Goal: Information Seeking & Learning: Learn about a topic

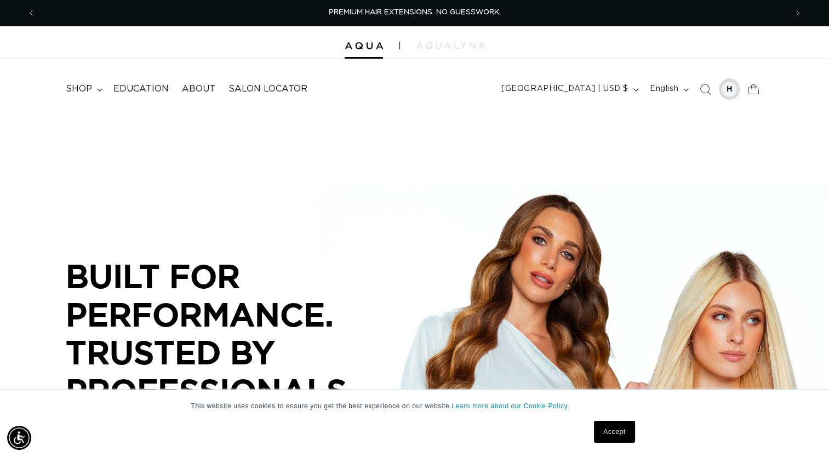
click at [719, 91] on div at bounding box center [729, 88] width 21 height 21
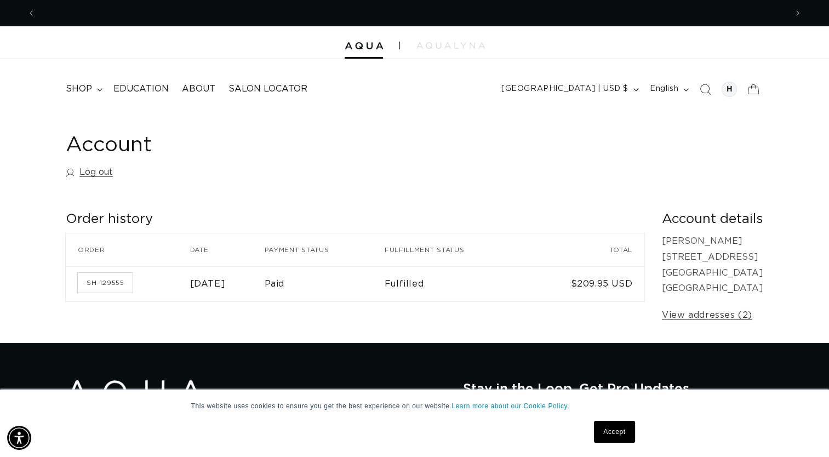
scroll to position [0, 751]
click at [81, 87] on span "shop" at bounding box center [79, 89] width 26 height 12
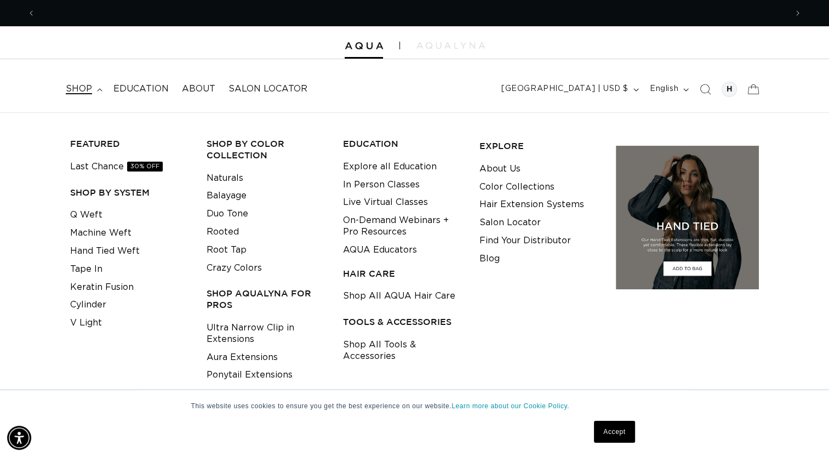
scroll to position [0, 1501]
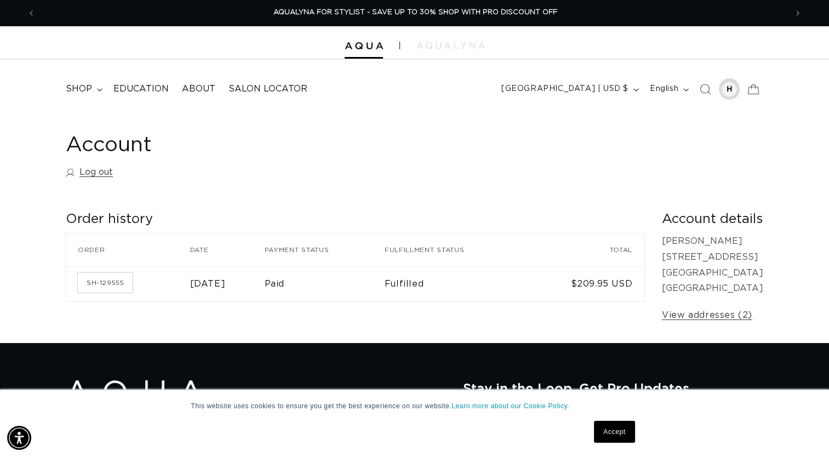
click at [730, 94] on div at bounding box center [728, 89] width 15 height 15
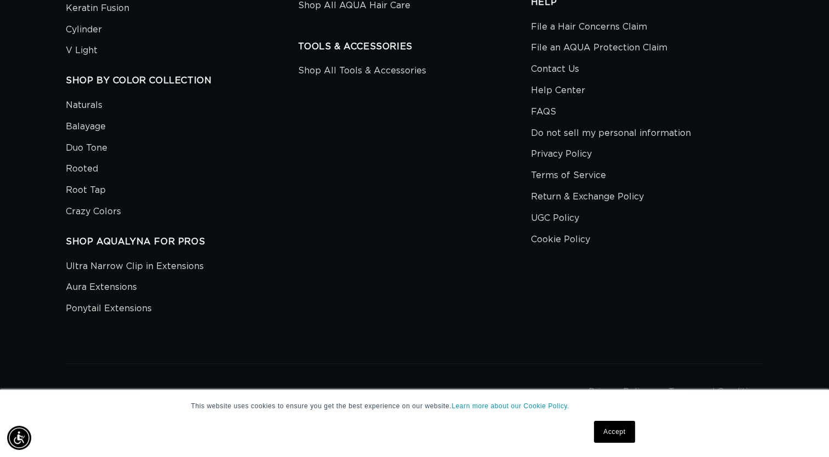
click at [609, 430] on link "Accept" at bounding box center [614, 432] width 41 height 22
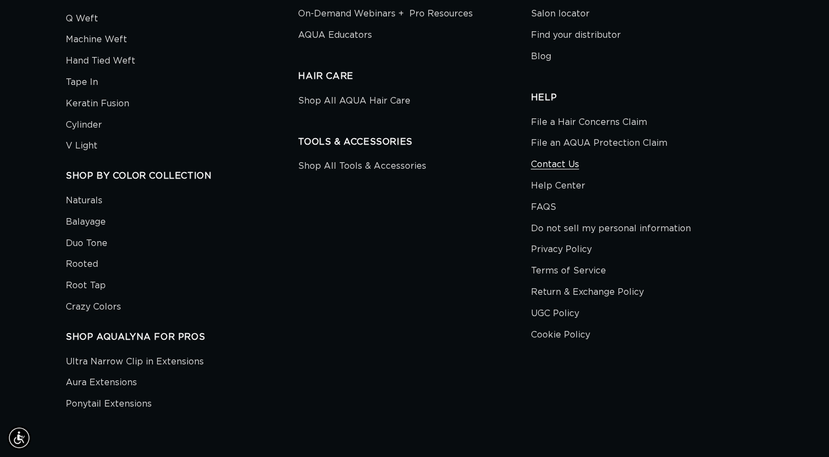
scroll to position [0, 751]
click at [557, 168] on link "Contact Us" at bounding box center [555, 164] width 48 height 21
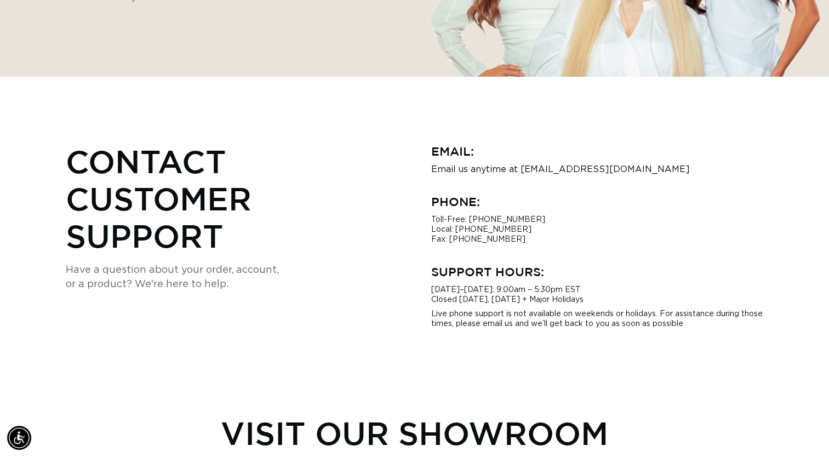
scroll to position [0, 1501]
click at [551, 171] on p "Email us anytime at hi@aquahairextensions.com" at bounding box center [597, 169] width 333 height 10
drag, startPoint x: 551, startPoint y: 171, endPoint x: 527, endPoint y: 166, distance: 24.6
click at [527, 166] on p "Email us anytime at hi@aquahairextensions.com" at bounding box center [597, 169] width 333 height 10
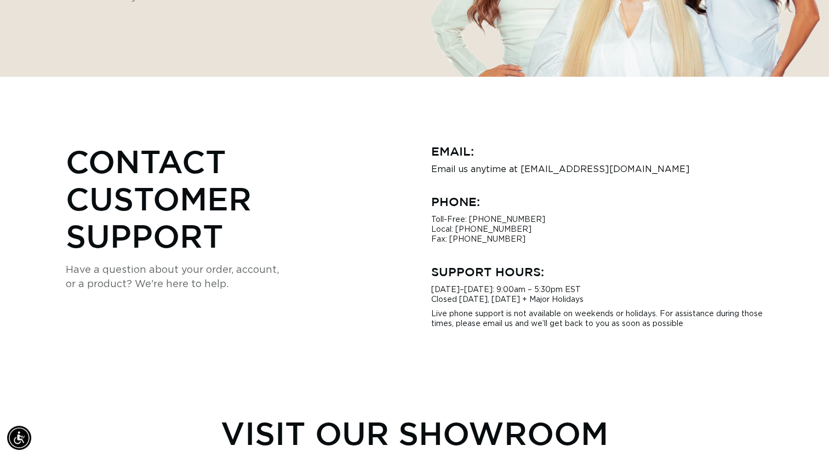
scroll to position [0, 0]
drag, startPoint x: 518, startPoint y: 171, endPoint x: 637, endPoint y: 169, distance: 119.4
click at [637, 169] on p "Email us anytime at hi@aquahairextensions.com" at bounding box center [597, 169] width 333 height 10
drag, startPoint x: 637, startPoint y: 169, endPoint x: 608, endPoint y: 169, distance: 29.0
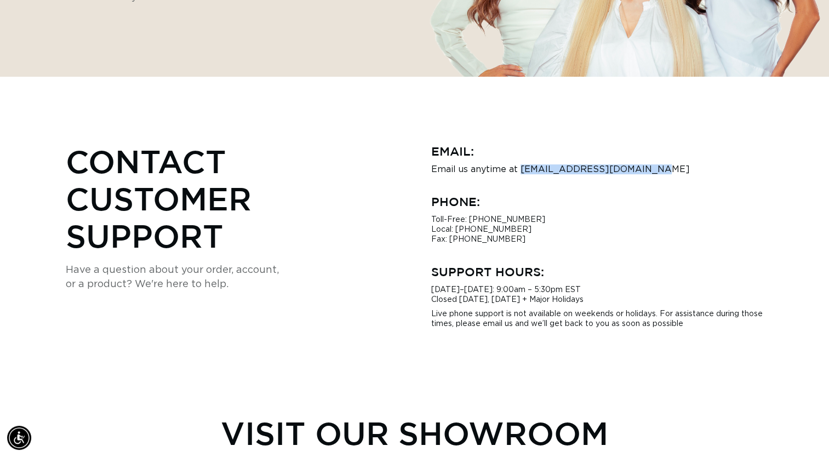
copy p "hi@aquahairextensions.com"
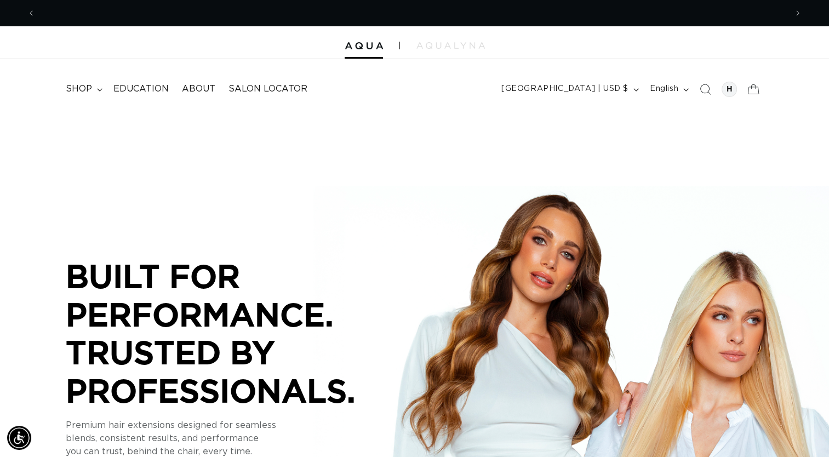
scroll to position [0, 751]
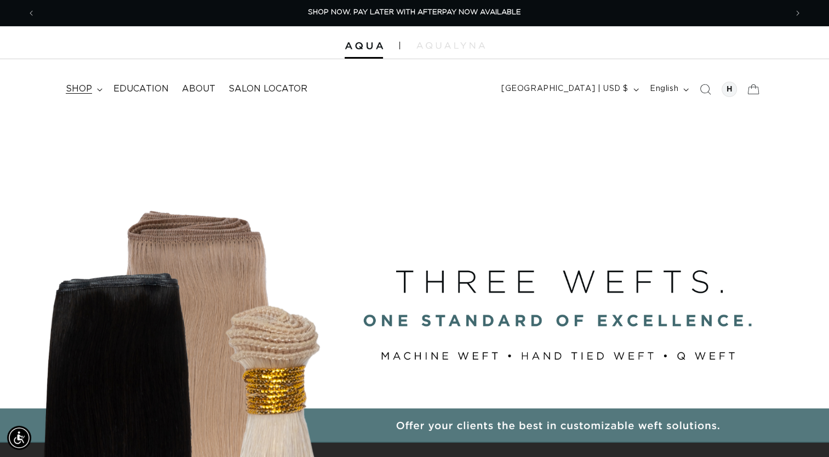
click at [94, 91] on summary "shop" at bounding box center [83, 89] width 48 height 25
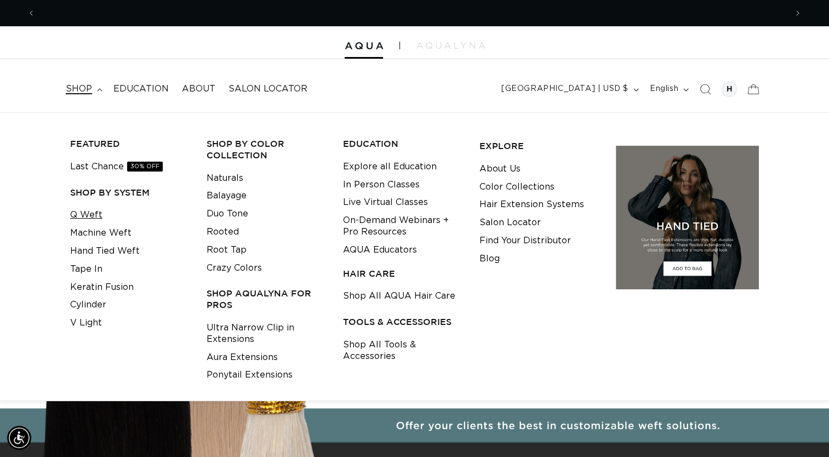
scroll to position [0, 1501]
click at [96, 217] on link "Q Weft" at bounding box center [86, 215] width 32 height 18
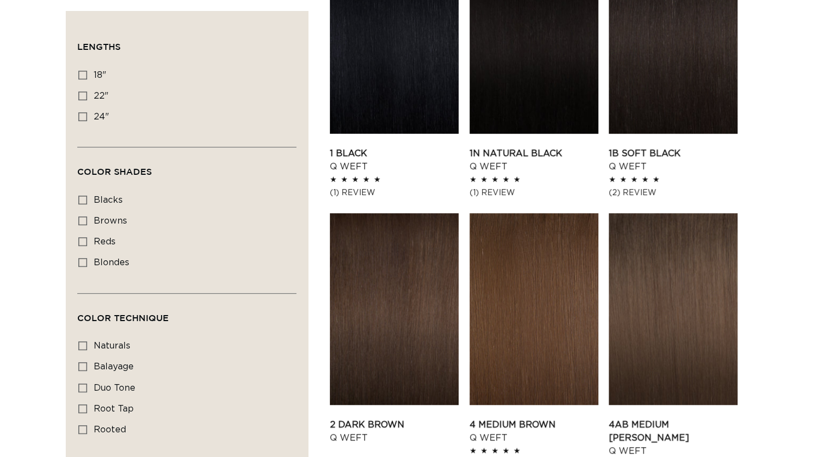
scroll to position [451, 0]
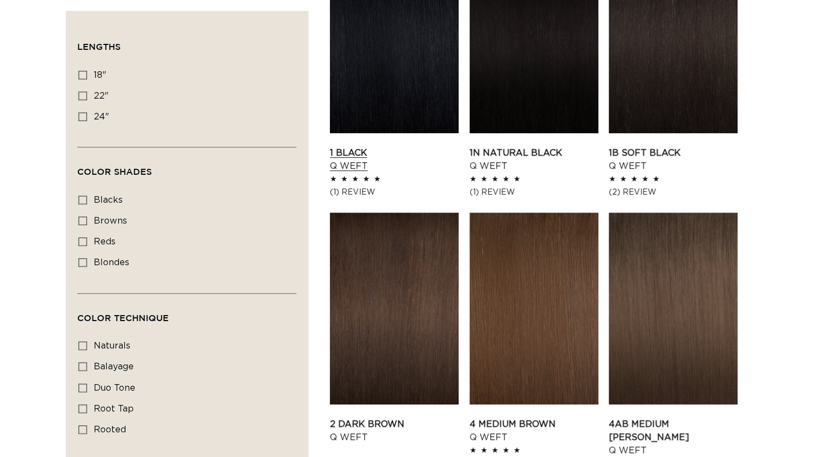
click at [416, 146] on link "1 Black Q Weft" at bounding box center [394, 159] width 129 height 26
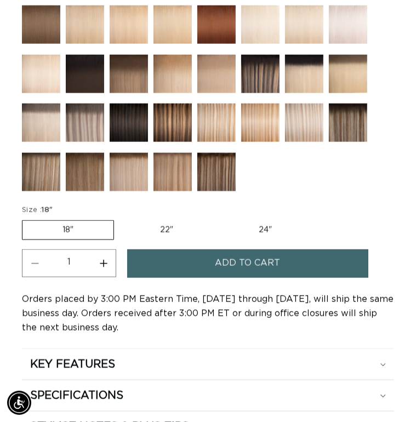
scroll to position [0, 358]
click at [173, 229] on label "22" Variant sold out or unavailable" at bounding box center [166, 230] width 93 height 19
click at [120, 219] on input "22" Variant sold out or unavailable" at bounding box center [119, 218] width 1 height 1
radio input "true"
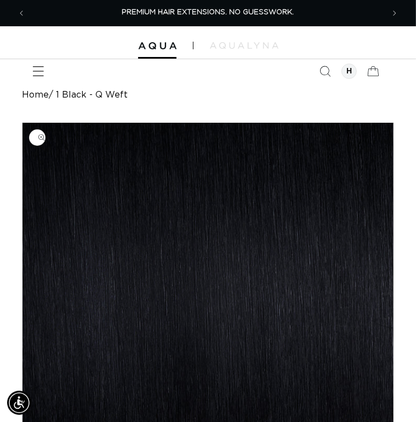
click at [40, 70] on icon "Menu" at bounding box center [38, 72] width 12 height 12
click at [40, 68] on icon "Menu" at bounding box center [38, 72] width 12 height 12
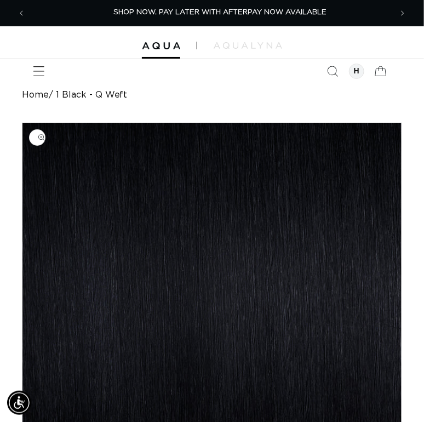
scroll to position [0, 366]
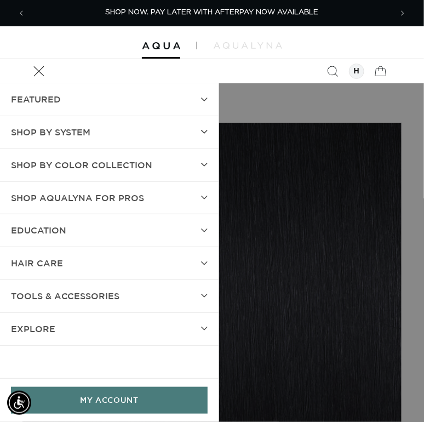
click at [196, 129] on summary "SHOP BY SYSTEM" at bounding box center [109, 132] width 219 height 32
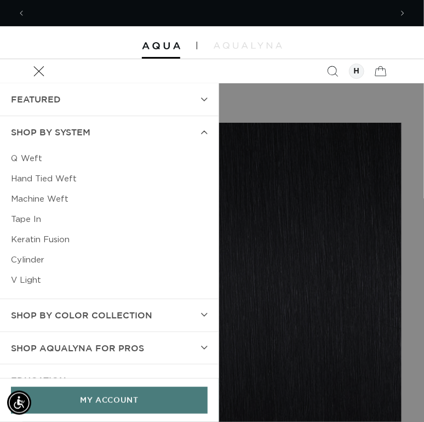
scroll to position [0, 732]
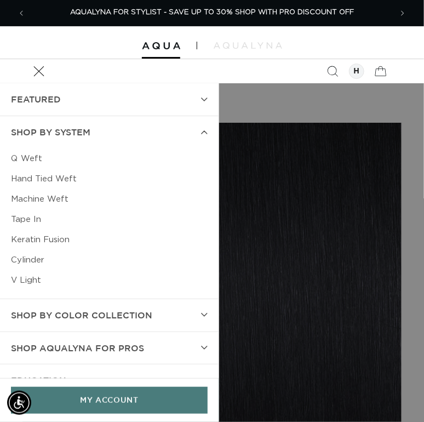
click at [28, 239] on link "Keratin Fusion" at bounding box center [109, 240] width 197 height 20
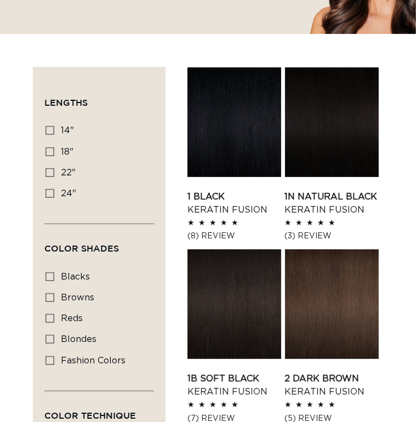
scroll to position [201, 0]
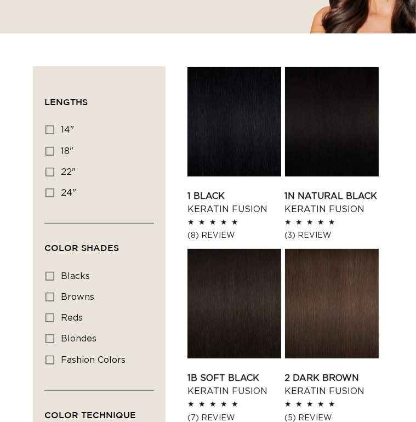
click at [211, 190] on link "1 Black Keratin Fusion" at bounding box center [234, 203] width 94 height 26
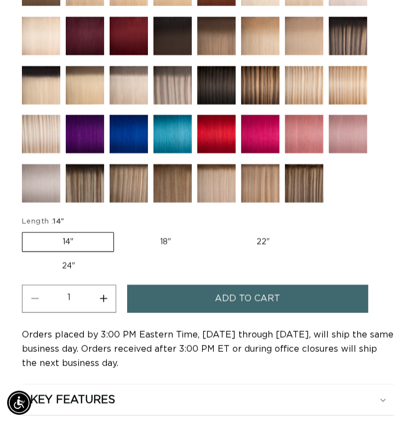
scroll to position [821, 0]
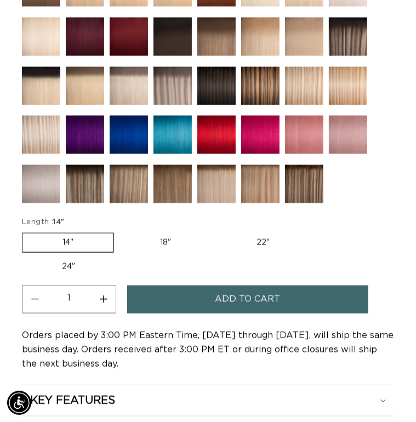
click at [171, 242] on label "18" Variant sold out or unavailable" at bounding box center [165, 242] width 91 height 19
click at [120, 231] on input "18" Variant sold out or unavailable" at bounding box center [119, 231] width 1 height 1
radio input "true"
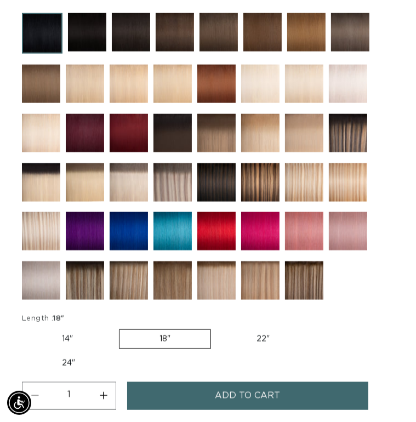
scroll to position [725, 0]
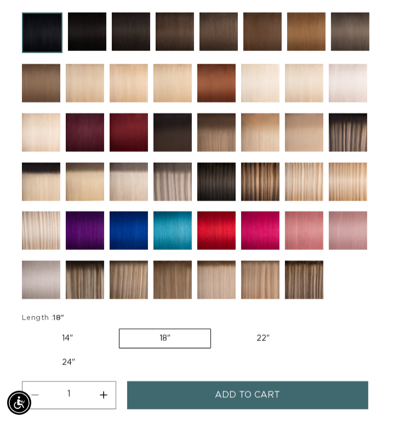
click at [88, 281] on img at bounding box center [85, 280] width 38 height 38
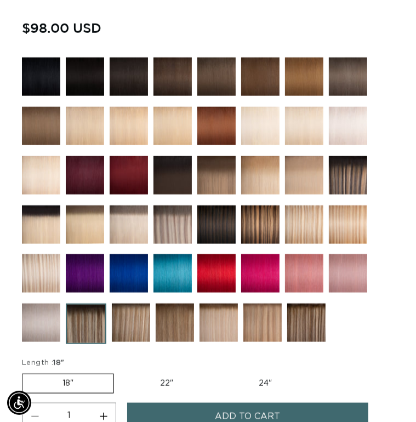
scroll to position [716, 0]
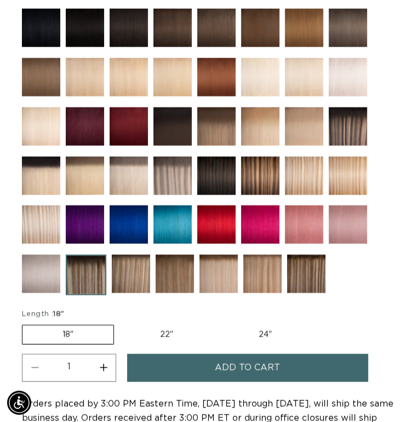
click at [305, 266] on img at bounding box center [306, 274] width 38 height 38
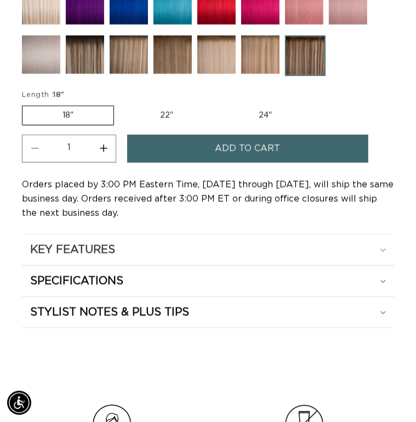
scroll to position [0, 715]
click at [85, 247] on h2 "KEY FEATURES" at bounding box center [72, 250] width 85 height 14
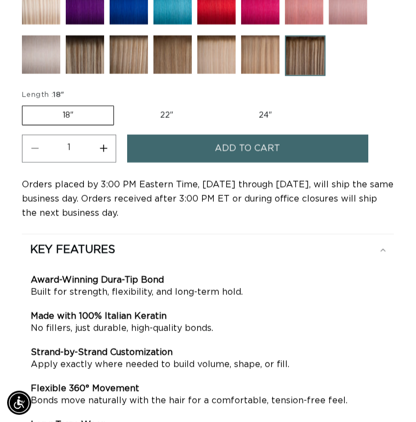
scroll to position [1161, 0]
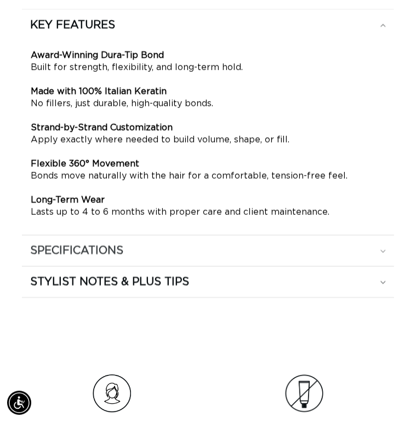
click at [206, 236] on summary "SPECIFICATIONS" at bounding box center [208, 250] width 372 height 31
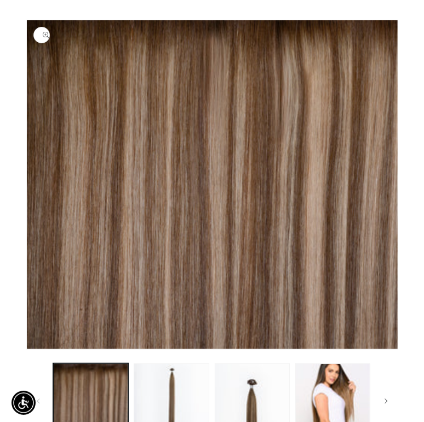
scroll to position [0, 0]
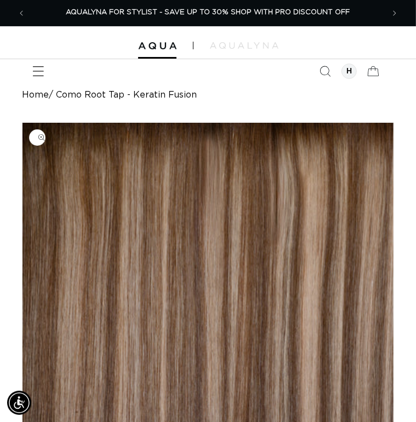
click at [35, 69] on icon "Menu" at bounding box center [38, 72] width 12 height 12
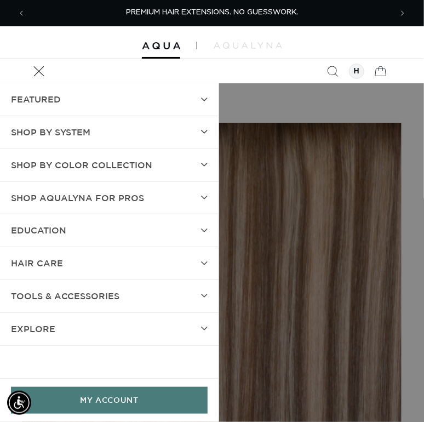
click at [182, 130] on summary "SHOP BY SYSTEM" at bounding box center [109, 132] width 219 height 32
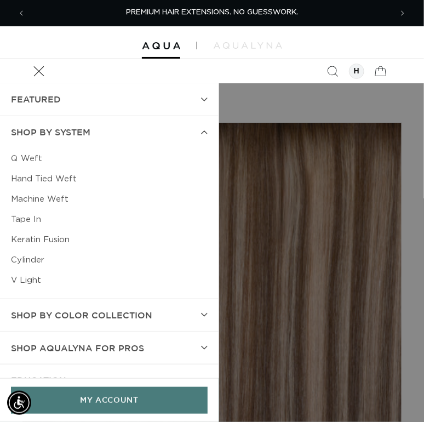
click at [41, 157] on link "Q Weft" at bounding box center [109, 158] width 197 height 20
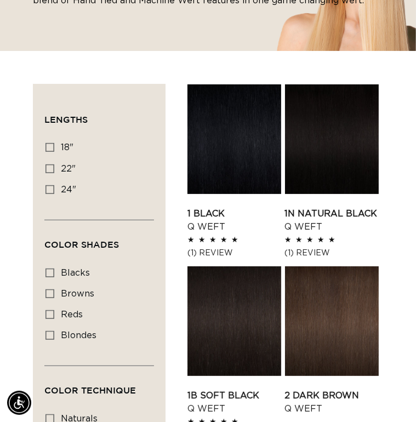
click at [285, 207] on link "1N Natural Black Q Weft" at bounding box center [332, 220] width 94 height 26
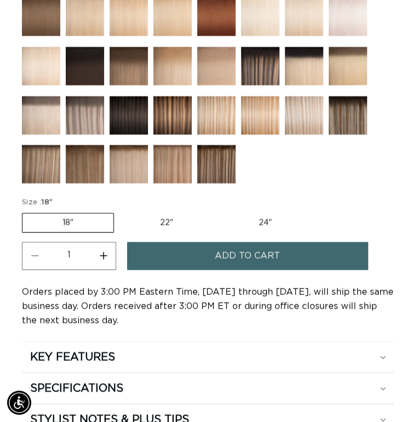
click at [171, 214] on label "22" Variant sold out or unavailable" at bounding box center [166, 223] width 93 height 19
click at [120, 211] on input "22" Variant sold out or unavailable" at bounding box center [119, 211] width 1 height 1
radio input "true"
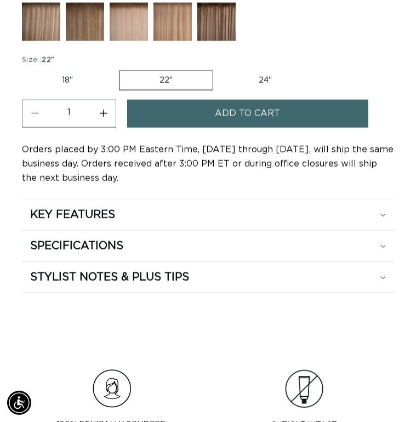
scroll to position [939, 0]
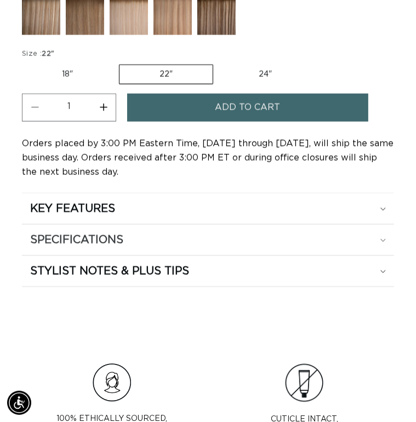
click at [281, 238] on div "SPECIFICATIONS" at bounding box center [208, 240] width 356 height 14
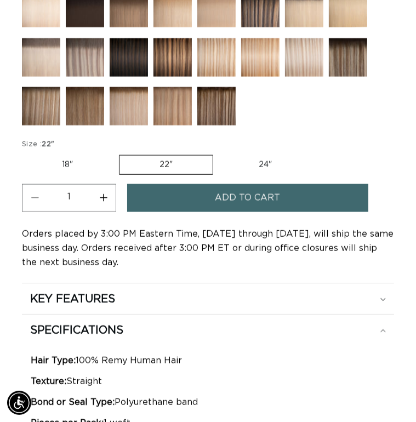
scroll to position [0, 358]
click at [303, 278] on section "1N Natural Black - Q Weft Q Weft Extensions are our newest and best professiona…" at bounding box center [208, 207] width 372 height 979
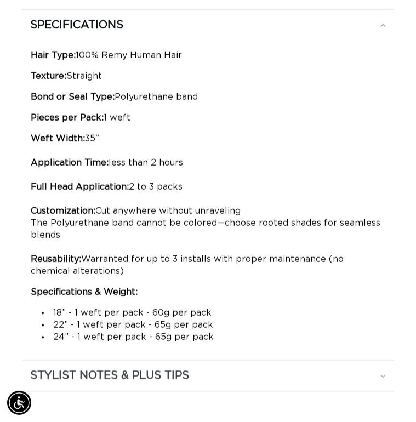
click at [204, 360] on summary "STYLIST NOTES & PLUS TIPS" at bounding box center [208, 375] width 372 height 31
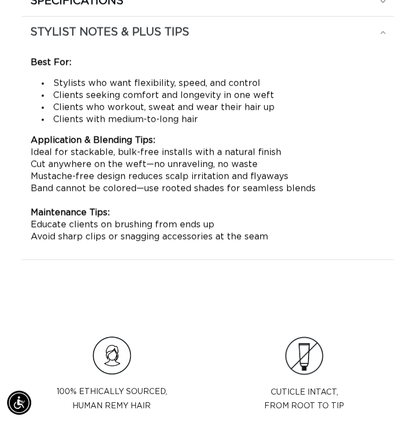
scroll to position [1061, 0]
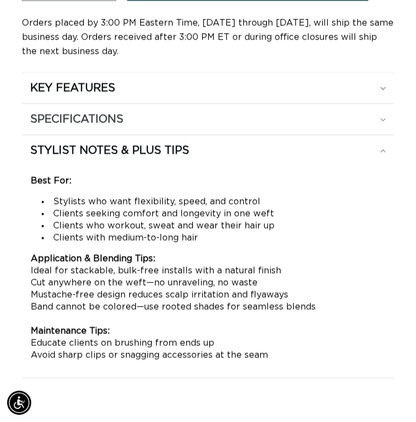
click at [220, 120] on div "SPECIFICATIONS" at bounding box center [208, 119] width 356 height 14
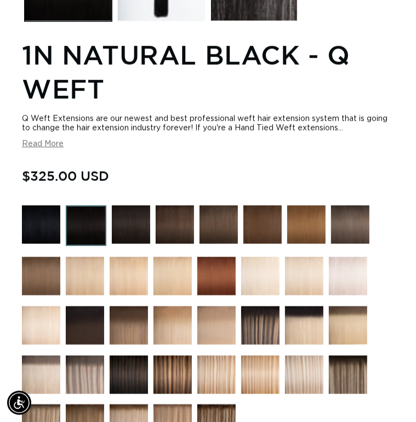
scroll to position [661, 0]
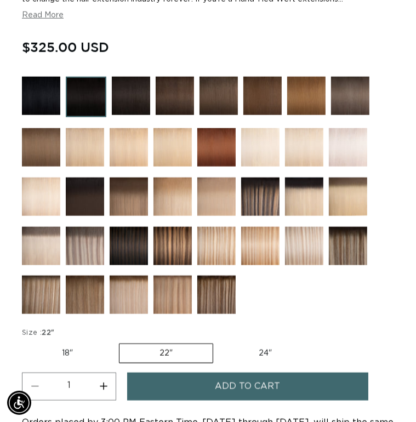
click at [291, 205] on img at bounding box center [304, 196] width 38 height 38
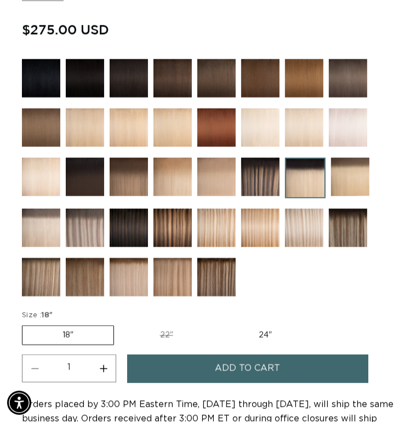
scroll to position [647, 0]
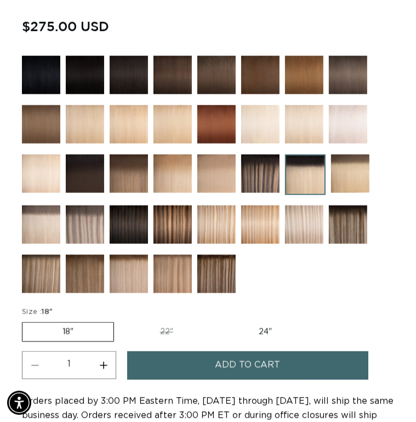
click at [47, 330] on label "18" Variant sold out or unavailable" at bounding box center [68, 332] width 92 height 20
click at [25, 320] on input "18" Variant sold out or unavailable" at bounding box center [25, 320] width 1 height 1
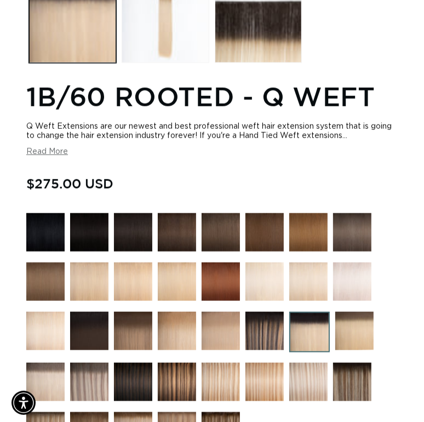
scroll to position [0, 0]
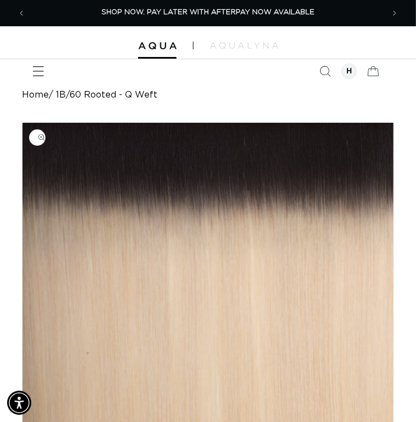
click at [44, 70] on icon "Menu" at bounding box center [38, 72] width 12 height 12
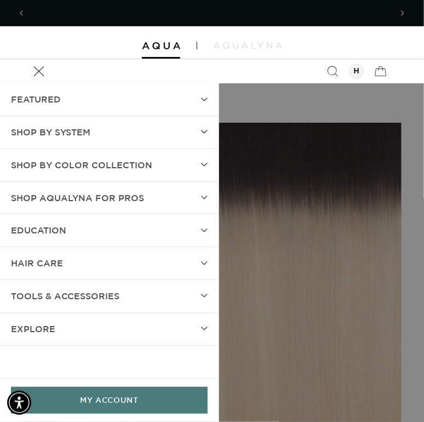
scroll to position [0, 732]
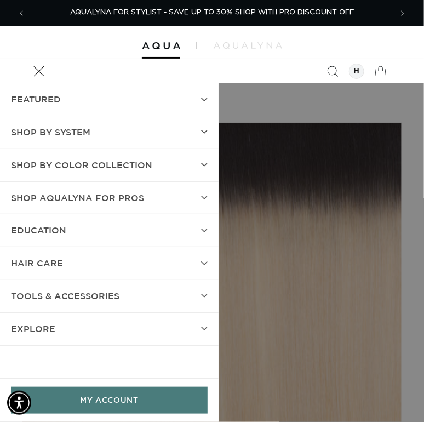
click at [113, 260] on summary "hAIR CARE" at bounding box center [109, 263] width 219 height 32
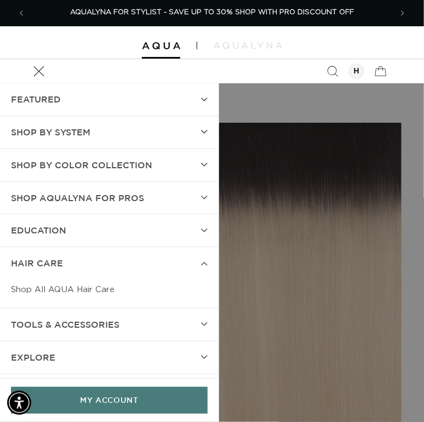
click at [100, 296] on link "Shop All AQUA Hair Care" at bounding box center [109, 289] width 197 height 20
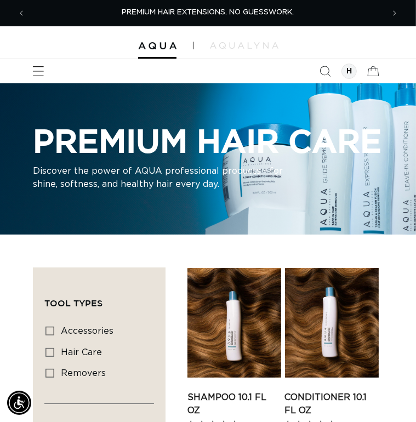
click at [33, 61] on span "Menu" at bounding box center [38, 71] width 24 height 24
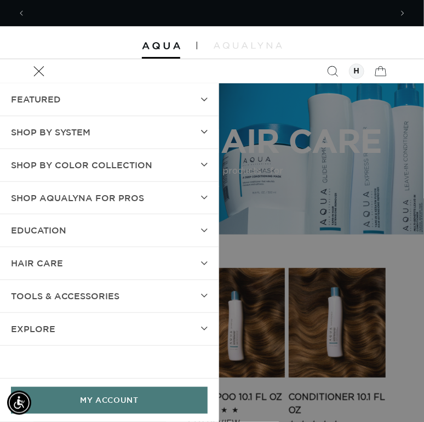
scroll to position [0, 366]
click at [75, 201] on span "Shop AquaLyna for Pros" at bounding box center [77, 198] width 133 height 16
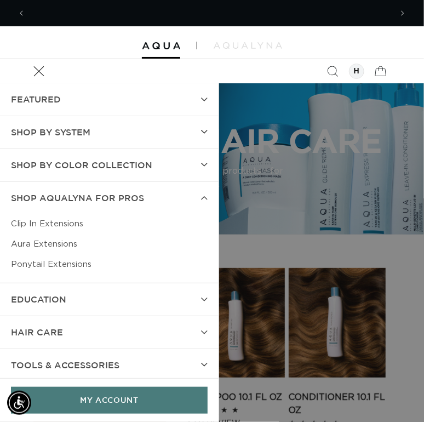
scroll to position [0, 732]
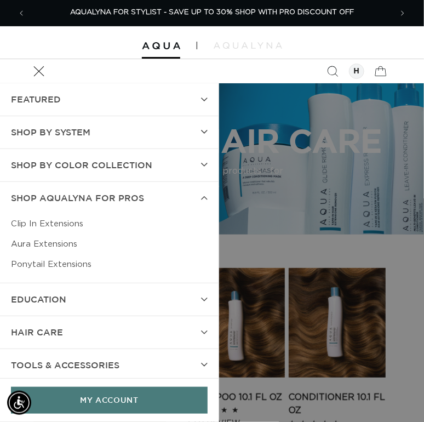
click at [79, 167] on span "Shop by Color Collection" at bounding box center [81, 165] width 141 height 16
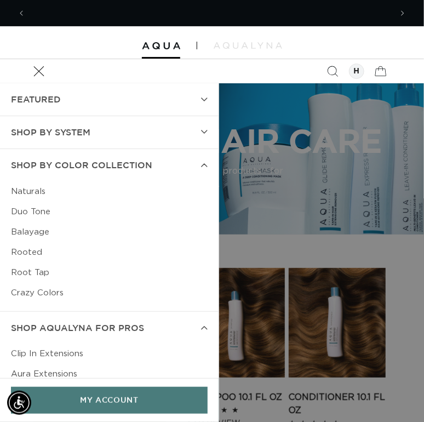
click at [92, 126] on summary "SHOP BY SYSTEM" at bounding box center [109, 132] width 219 height 32
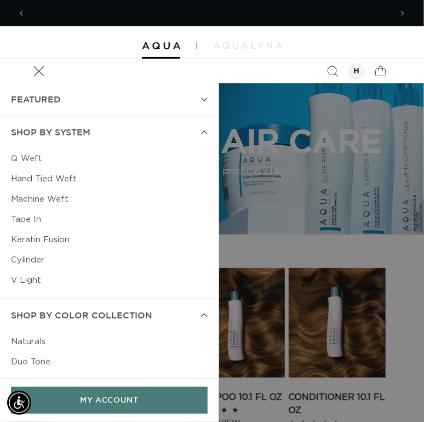
scroll to position [0, 0]
click at [32, 276] on link "V Light" at bounding box center [109, 280] width 197 height 20
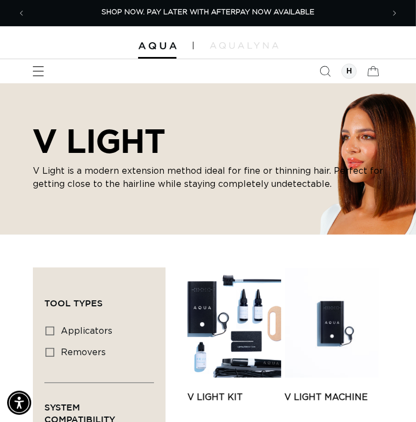
click at [34, 63] on span "Menu" at bounding box center [38, 71] width 24 height 24
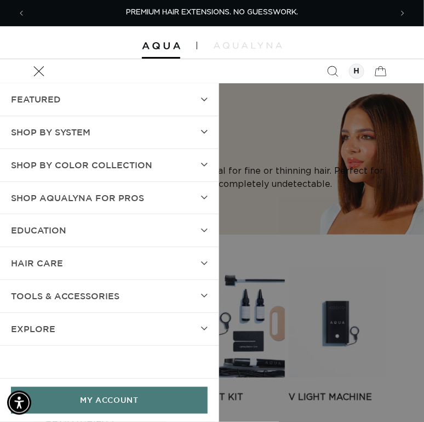
click at [111, 295] on span "TOOLS & ACCESSORIES" at bounding box center [65, 296] width 108 height 16
click at [109, 311] on summary "TOOLS & ACCESSORIES" at bounding box center [109, 296] width 219 height 32
click at [113, 302] on span "TOOLS & ACCESSORIES" at bounding box center [65, 296] width 108 height 16
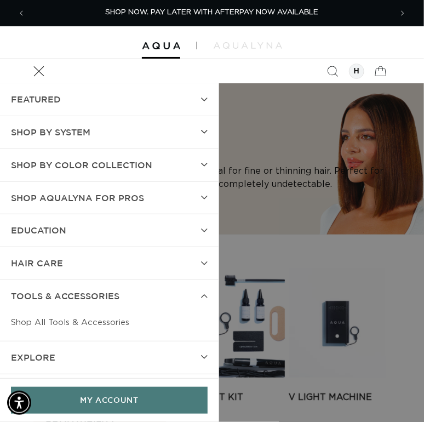
click at [105, 323] on link "Shop All Tools & Accessories" at bounding box center [109, 322] width 197 height 20
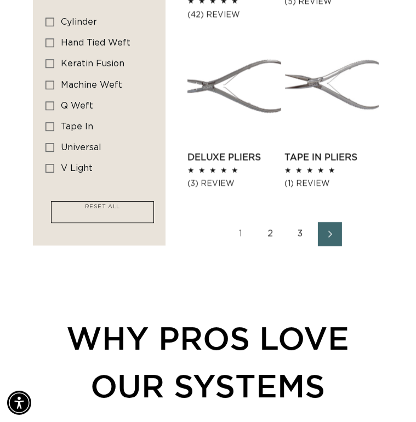
scroll to position [1547, 0]
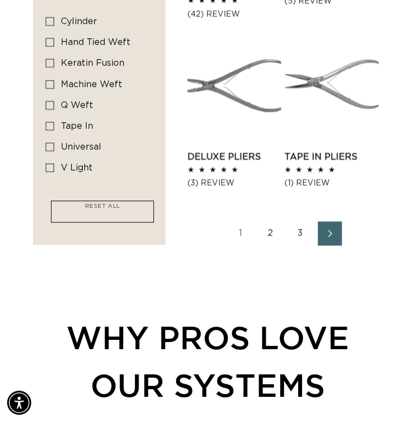
click at [331, 230] on icon "Next page" at bounding box center [330, 234] width 14 height 8
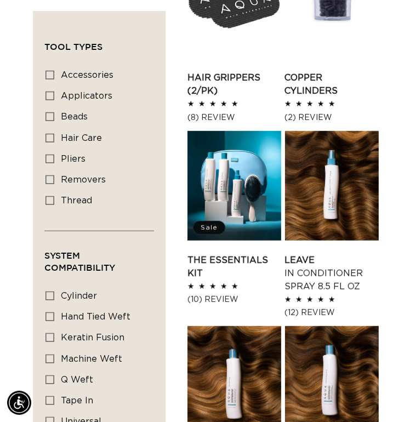
scroll to position [0, 715]
click at [234, 254] on link "The Essentials Kit" at bounding box center [234, 267] width 94 height 26
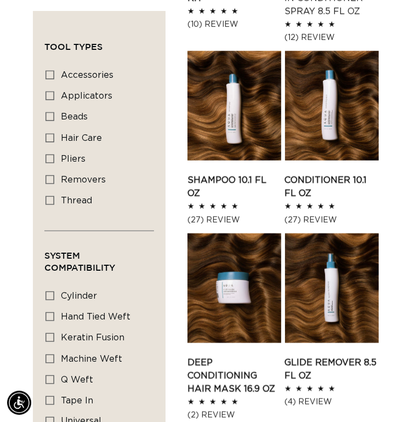
scroll to position [740, 0]
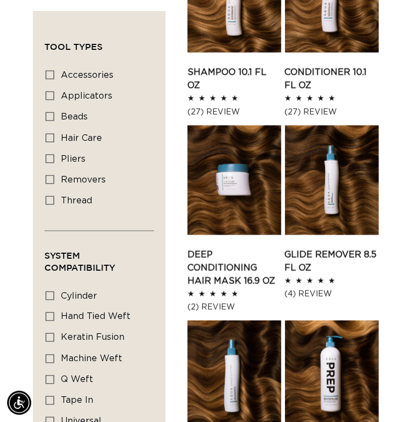
click at [232, 248] on link "Deep Conditioning Hair Mask 16.9 oz" at bounding box center [234, 267] width 94 height 39
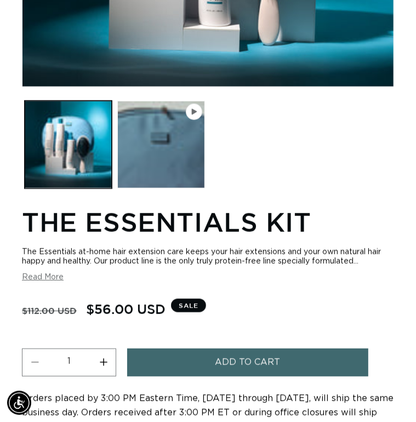
scroll to position [0, 715]
click at [33, 278] on button "Read More" at bounding box center [43, 277] width 42 height 9
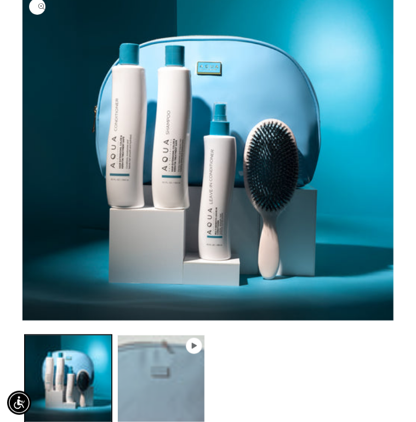
click at [160, 382] on button "Play video 1 in gallery view" at bounding box center [160, 378] width 87 height 87
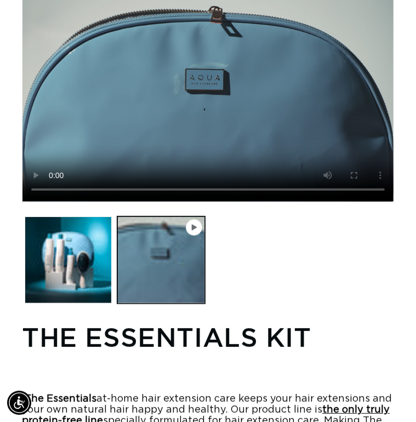
scroll to position [122, 0]
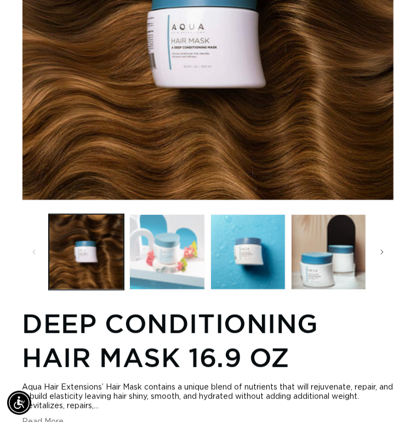
click at [169, 265] on button "Load image 2 in gallery view" at bounding box center [166, 251] width 75 height 75
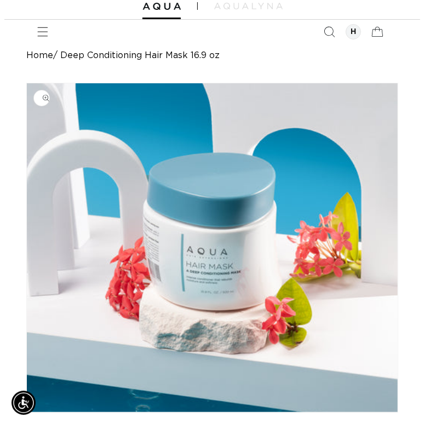
scroll to position [18, 0]
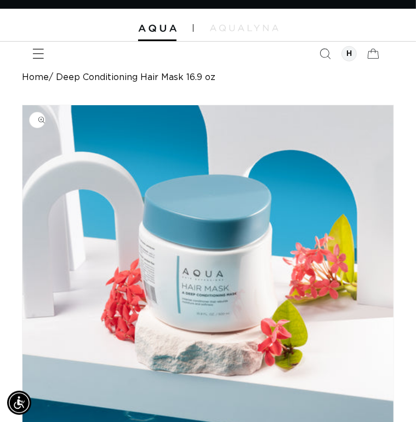
click at [48, 51] on span "Menu" at bounding box center [38, 54] width 24 height 24
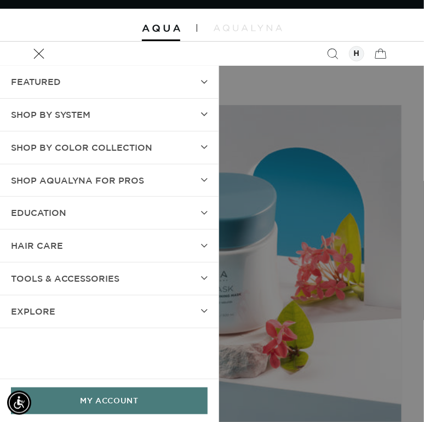
scroll to position [0, 366]
click at [72, 245] on summary "hAIR CARE" at bounding box center [109, 246] width 219 height 32
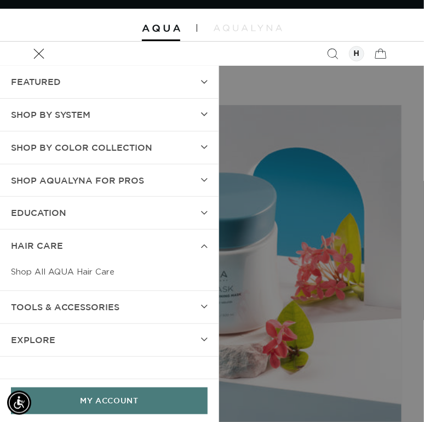
click at [79, 267] on link "Shop All AQUA Hair Care" at bounding box center [109, 272] width 197 height 20
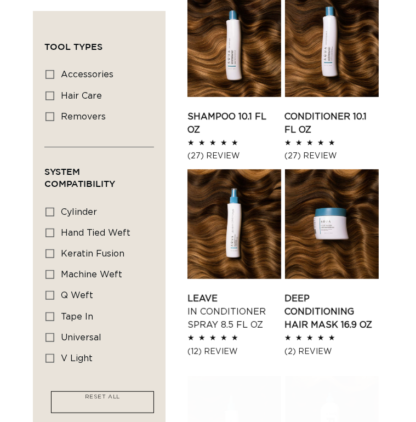
click at [243, 118] on link "Shampoo 10.1 fl oz" at bounding box center [234, 123] width 94 height 26
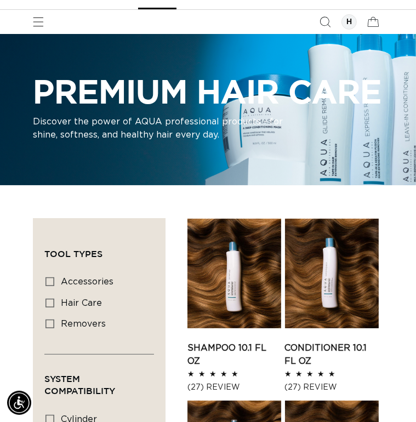
scroll to position [0, 715]
drag, startPoint x: 270, startPoint y: 188, endPoint x: 272, endPoint y: 209, distance: 20.9
click at [272, 185] on div "PREMIUM HAIR CARE Discover the power of AQUA professional products - for shine,…" at bounding box center [208, 109] width 416 height 151
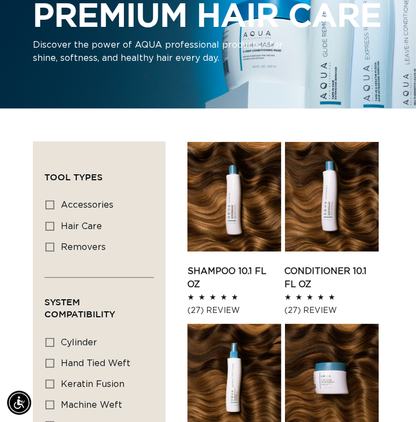
scroll to position [0, 0]
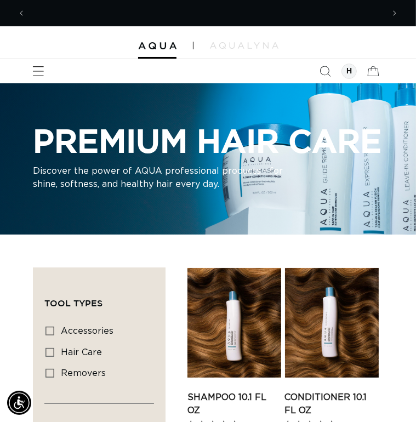
click at [43, 67] on icon "Menu" at bounding box center [38, 72] width 12 height 12
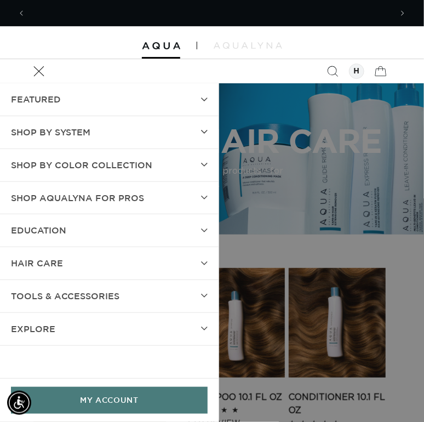
scroll to position [0, 366]
click at [129, 136] on summary "SHOP BY SYSTEM" at bounding box center [109, 132] width 219 height 32
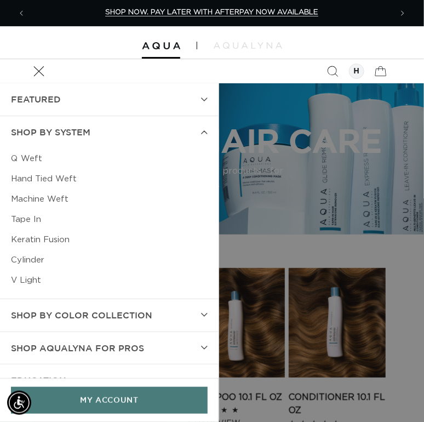
scroll to position [0, 0]
click at [301, 28] on div at bounding box center [212, 42] width 424 height 33
click at [49, 65] on span "Menu" at bounding box center [39, 71] width 24 height 24
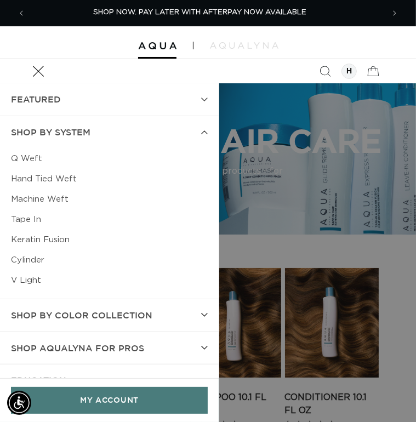
scroll to position [0, 358]
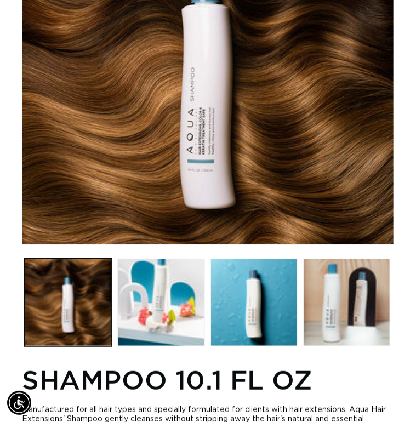
scroll to position [0, 358]
